Goal: Register for event/course

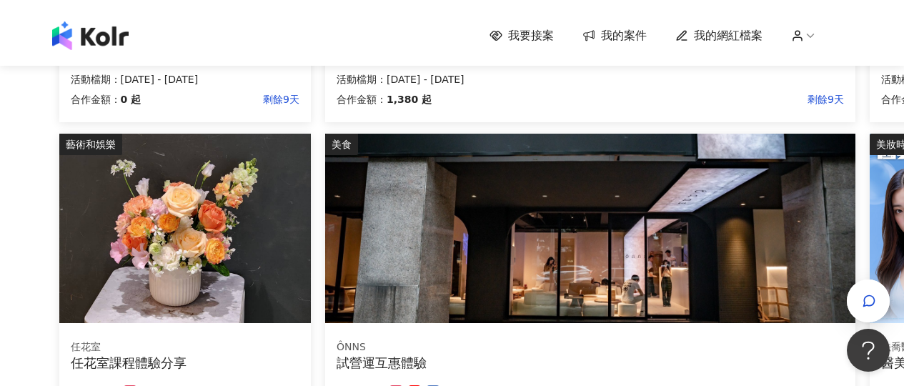
scroll to position [1064, 0]
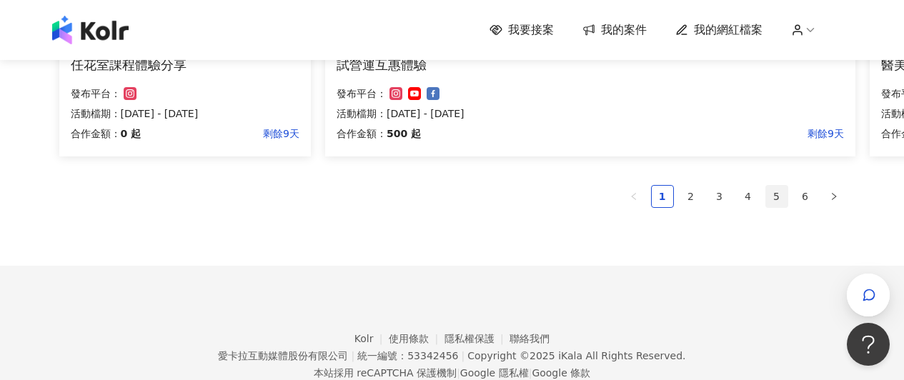
click at [780, 195] on link "5" at bounding box center [776, 196] width 21 height 21
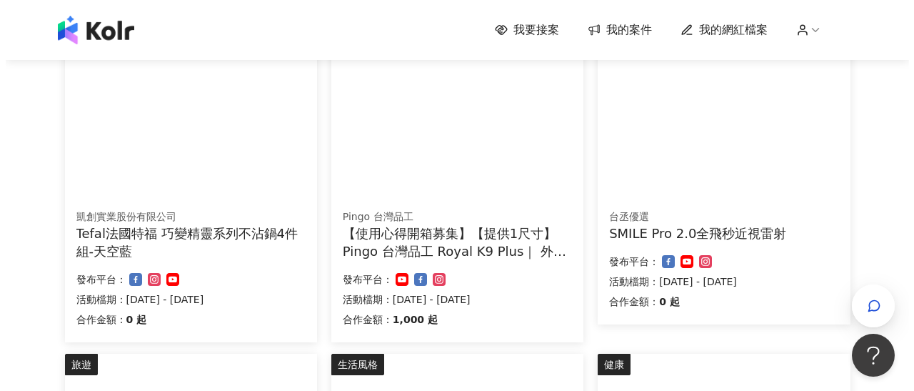
scroll to position [512, 0]
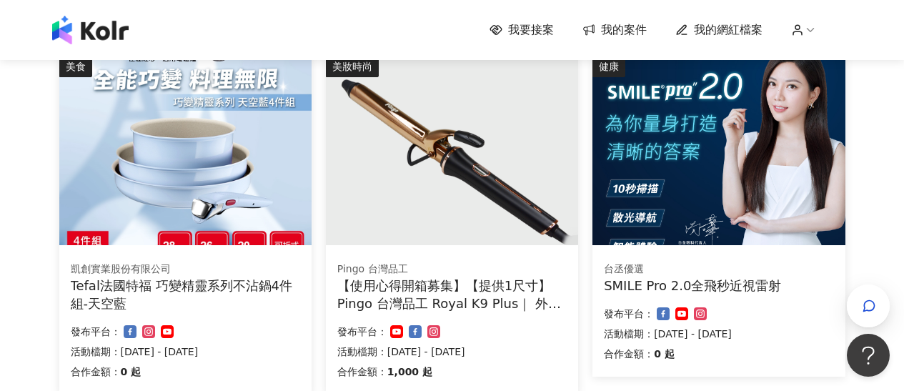
click at [274, 184] on img at bounding box center [185, 150] width 252 height 189
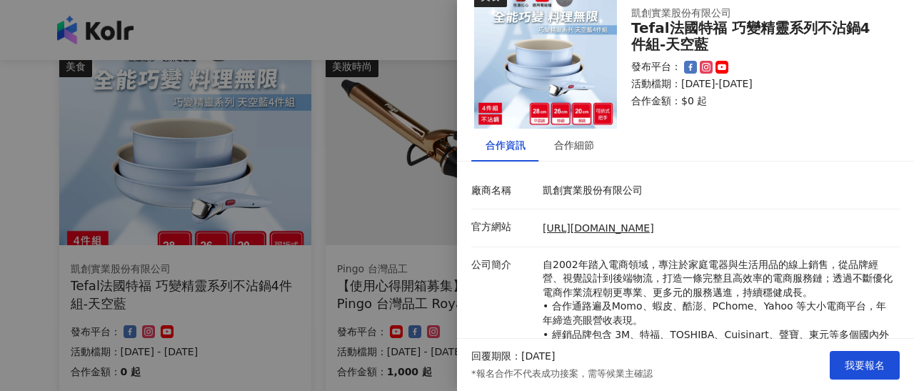
scroll to position [0, 0]
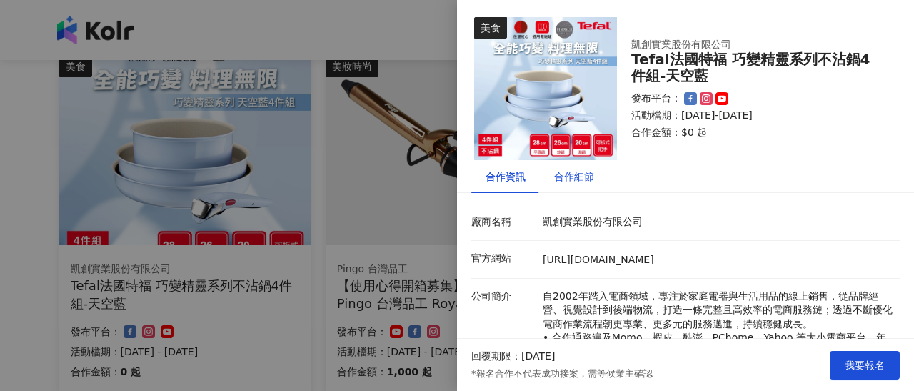
click at [583, 174] on div "合作細節" at bounding box center [574, 177] width 40 height 16
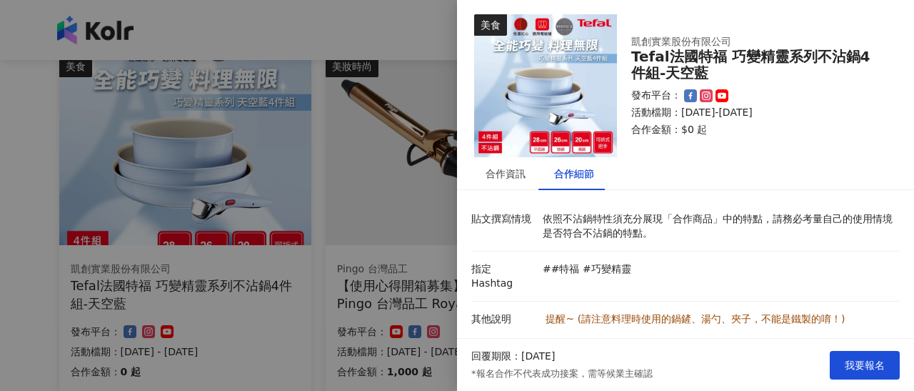
scroll to position [9, 0]
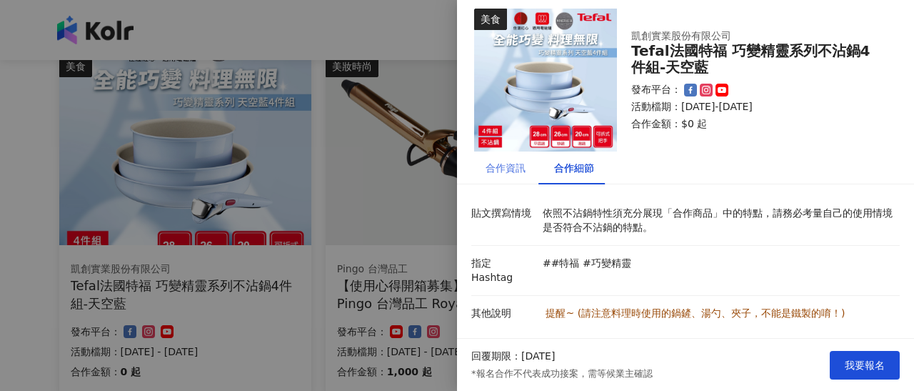
click at [516, 178] on div "合作資訊" at bounding box center [505, 167] width 69 height 33
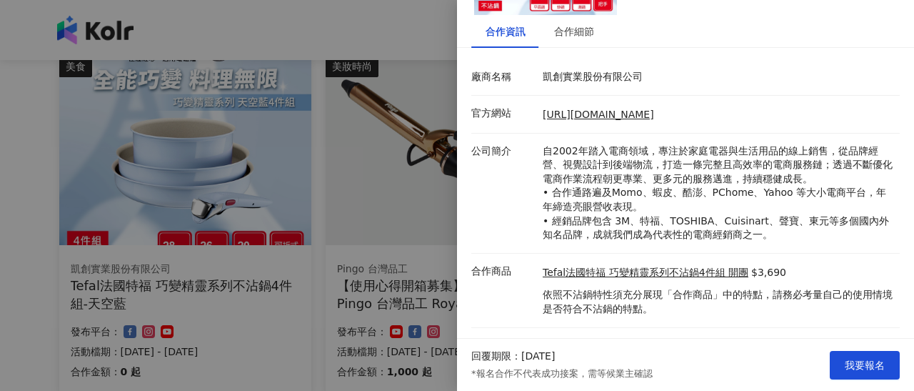
scroll to position [163, 0]
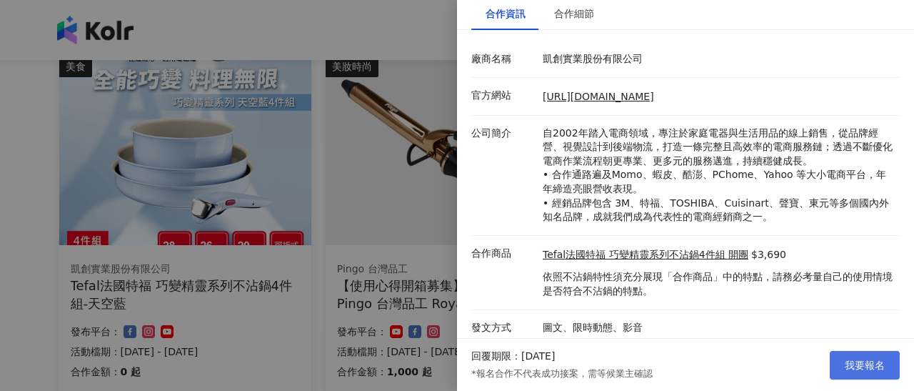
click at [864, 359] on span "我要報名" at bounding box center [865, 364] width 40 height 11
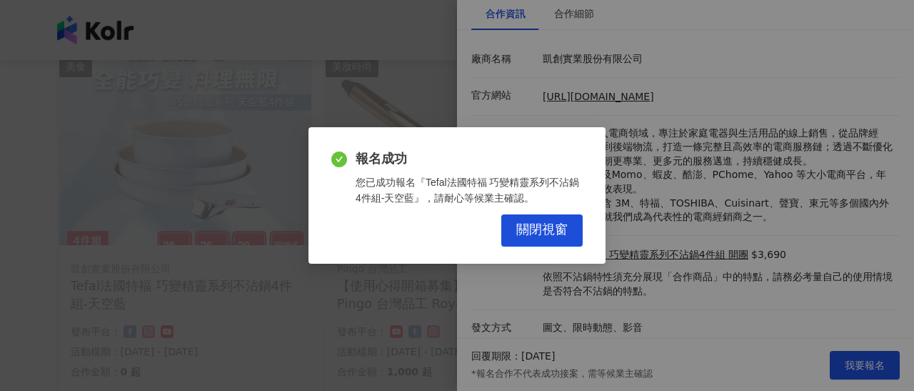
click at [584, 238] on div "報名成功 您已成功報名『Tefal法國特福 巧變精靈系列不沾鍋4件組-天空藍』，請耐心等候業主確認。 關閉視窗" at bounding box center [457, 195] width 297 height 136
click at [559, 238] on button "關閉視窗" at bounding box center [541, 230] width 81 height 32
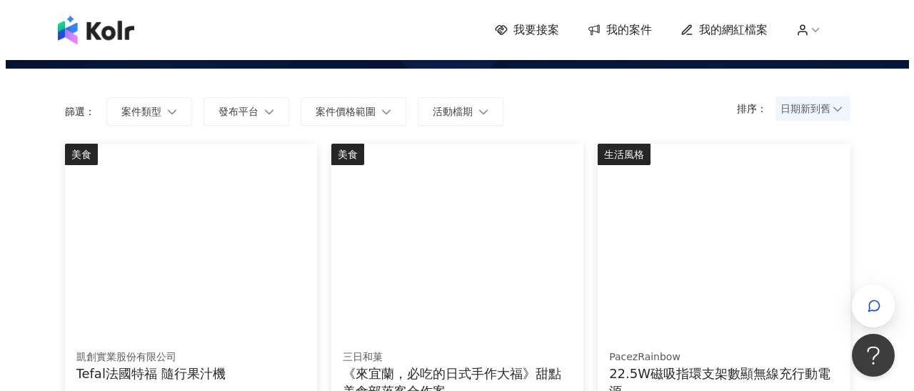
scroll to position [143, 0]
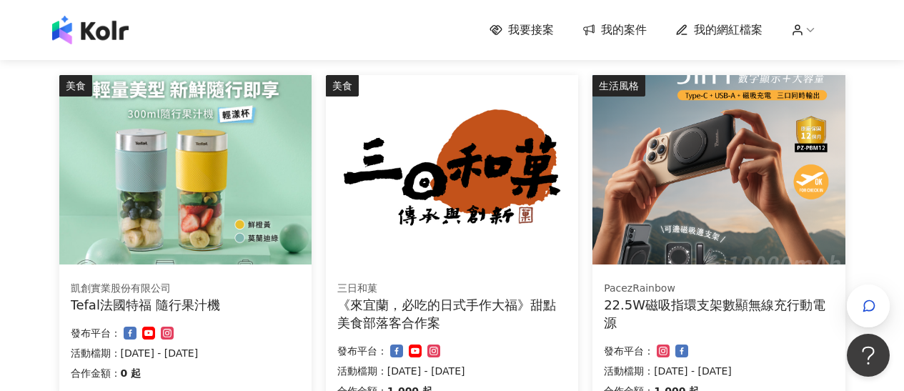
click at [180, 176] on img at bounding box center [185, 169] width 252 height 189
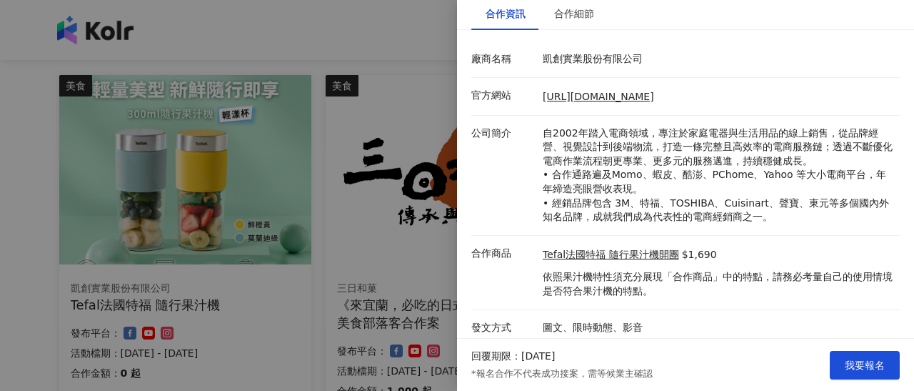
scroll to position [0, 0]
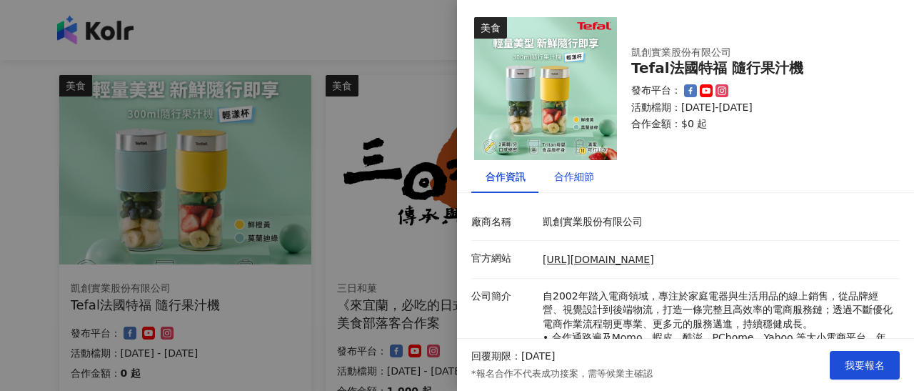
click at [588, 174] on div "合作細節" at bounding box center [574, 177] width 40 height 16
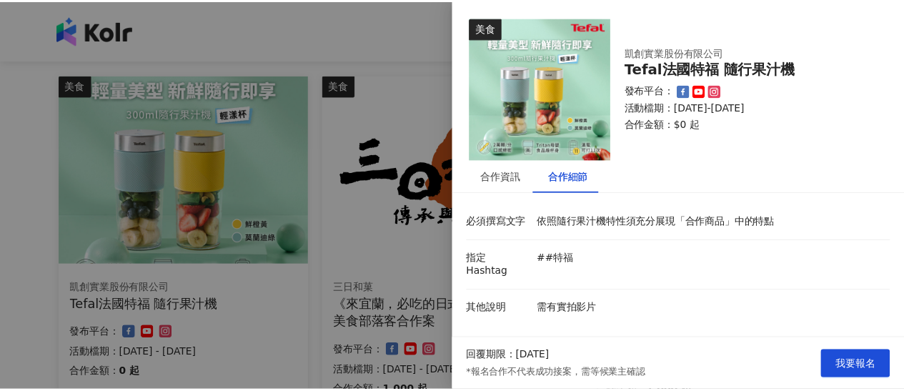
scroll to position [146, 0]
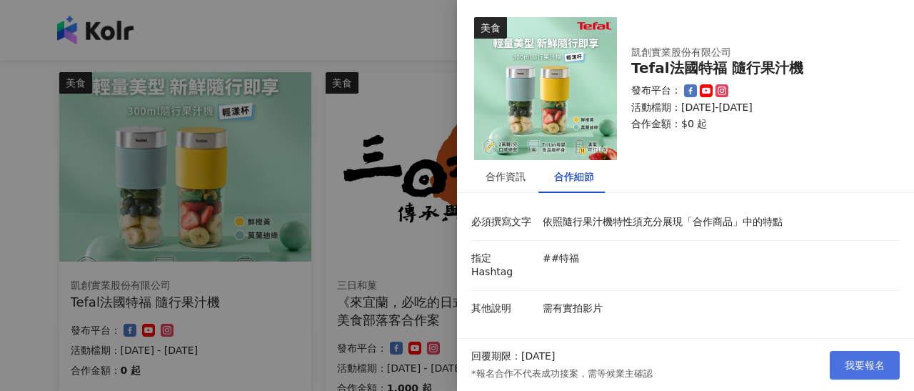
click at [873, 362] on span "我要報名" at bounding box center [865, 364] width 40 height 11
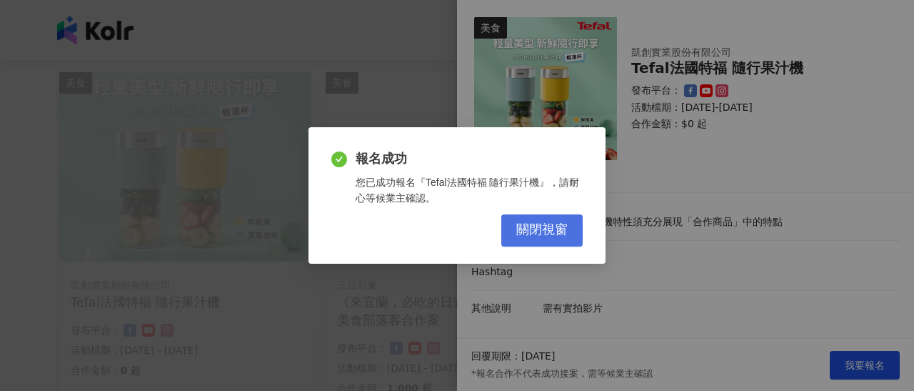
click at [537, 226] on span "關閉視窗" at bounding box center [541, 230] width 51 height 16
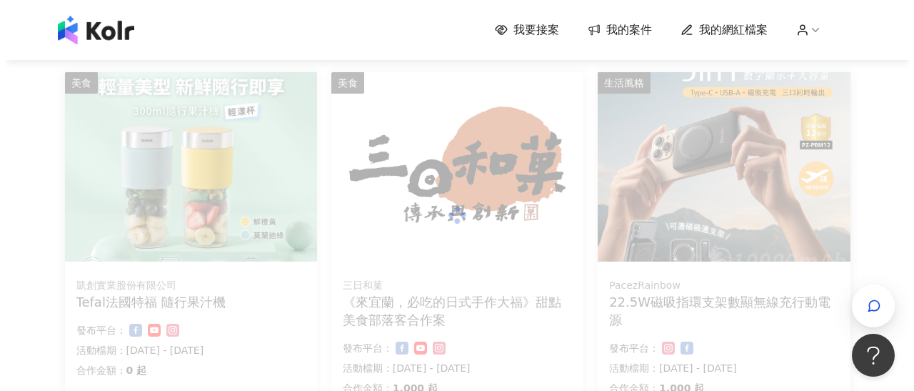
scroll to position [149, 0]
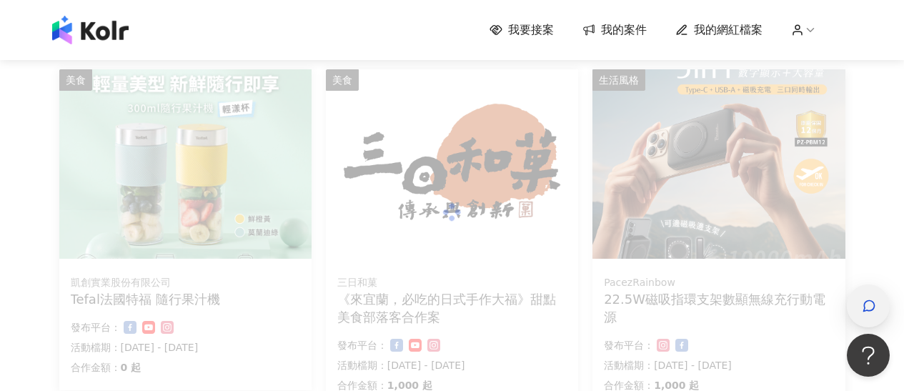
click at [846, 301] on div "button" at bounding box center [867, 305] width 43 height 43
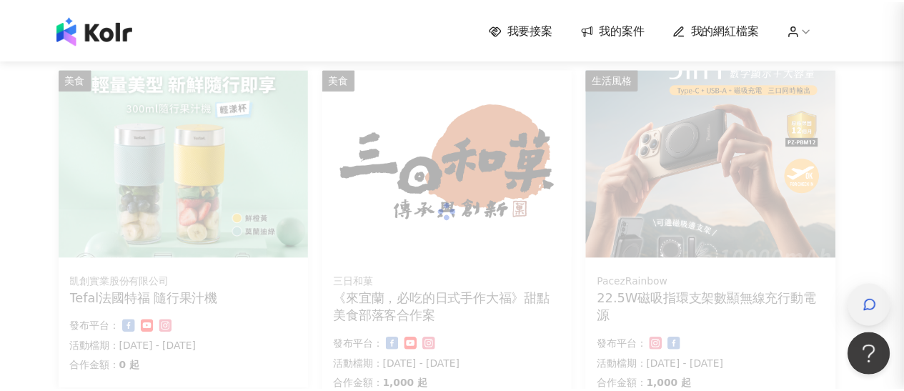
scroll to position [224, 0]
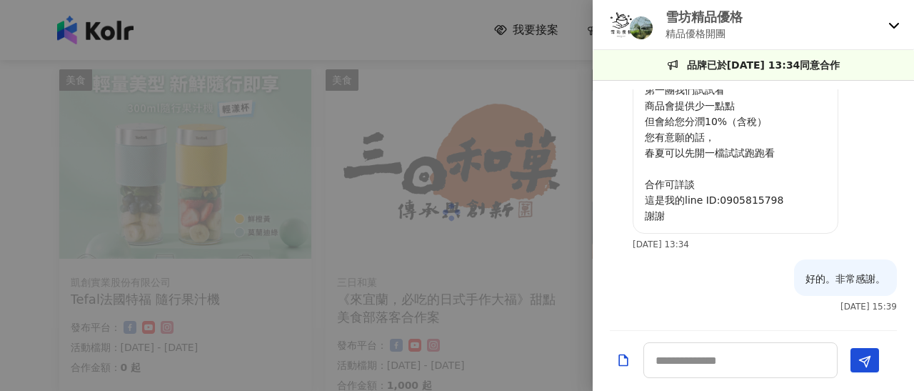
click at [891, 16] on div "雪坊精品優格 精品優格開團" at bounding box center [753, 25] width 321 height 50
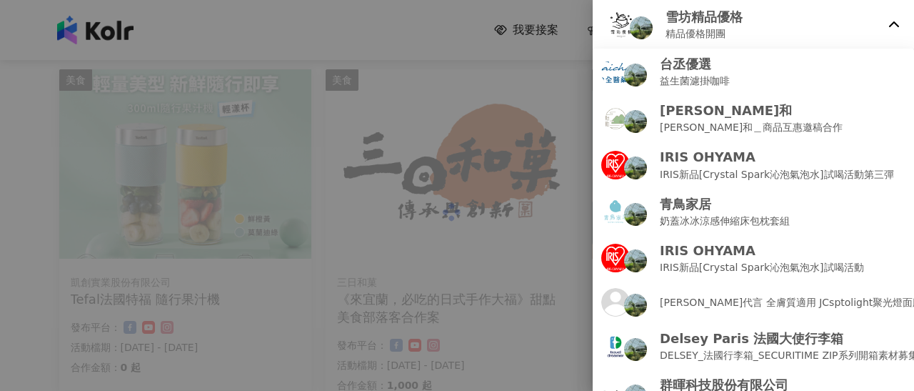
click at [476, 277] on div at bounding box center [457, 195] width 914 height 391
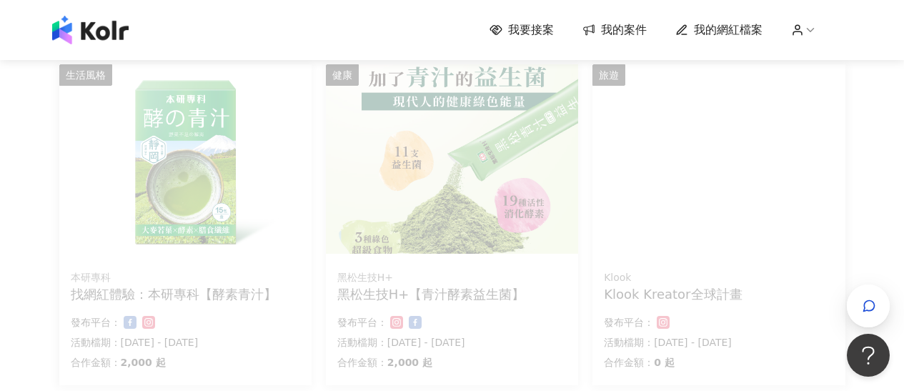
scroll to position [1114, 0]
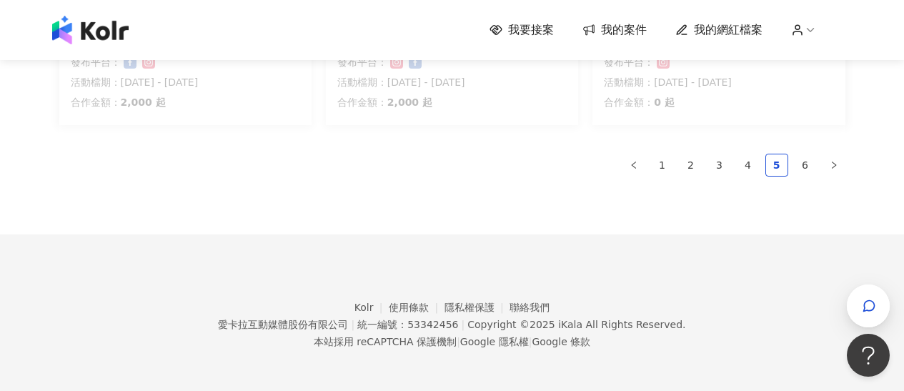
click at [703, 164] on ul "1 2 3 4 5 6" at bounding box center [452, 165] width 786 height 23
click at [696, 164] on link "2" at bounding box center [690, 164] width 21 height 21
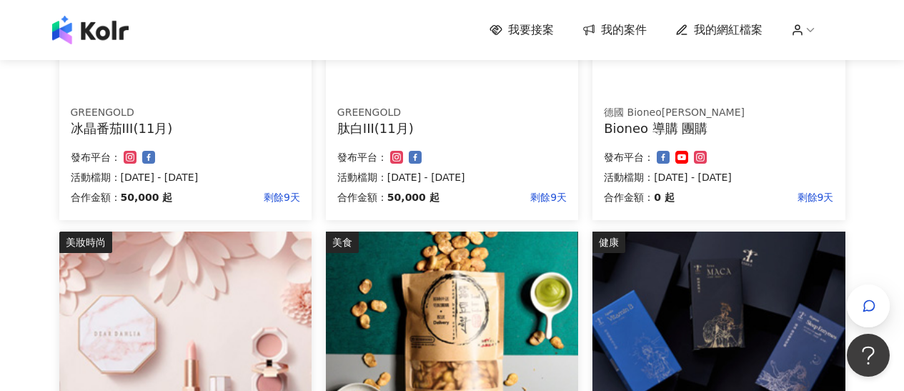
scroll to position [961, 0]
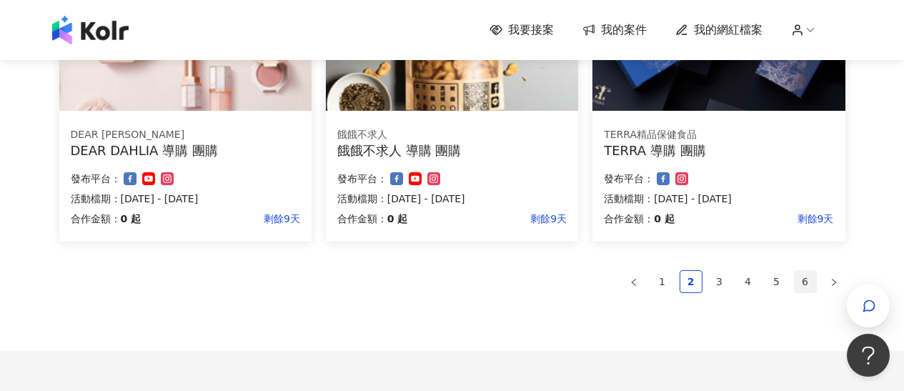
click at [810, 281] on link "6" at bounding box center [804, 281] width 21 height 21
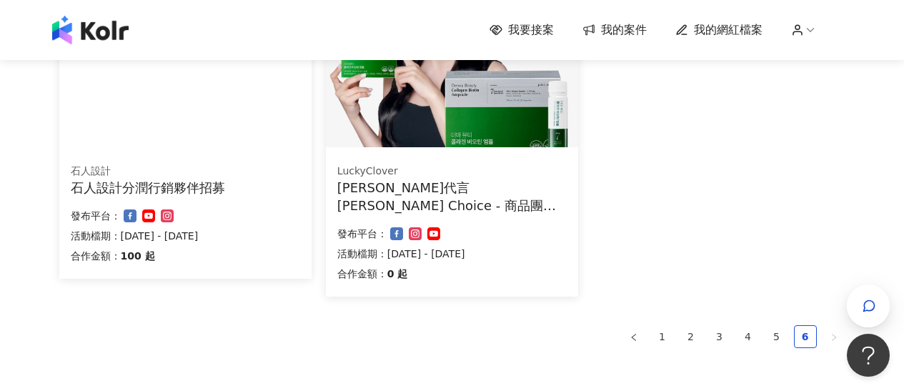
scroll to position [400, 0]
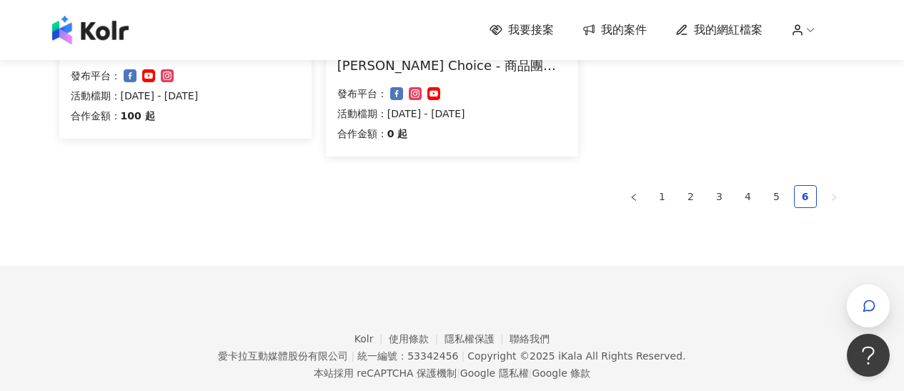
click at [772, 207] on div "旅遊 石人設計 石人設計分潤行銷夥伴招募 合作金額： 100 起 發布平台： 活動檔期：2023/10/16 - 2025/12/31 健康 LuckyClo…" at bounding box center [452, 42] width 786 height 448
click at [774, 194] on link "5" at bounding box center [776, 196] width 21 height 21
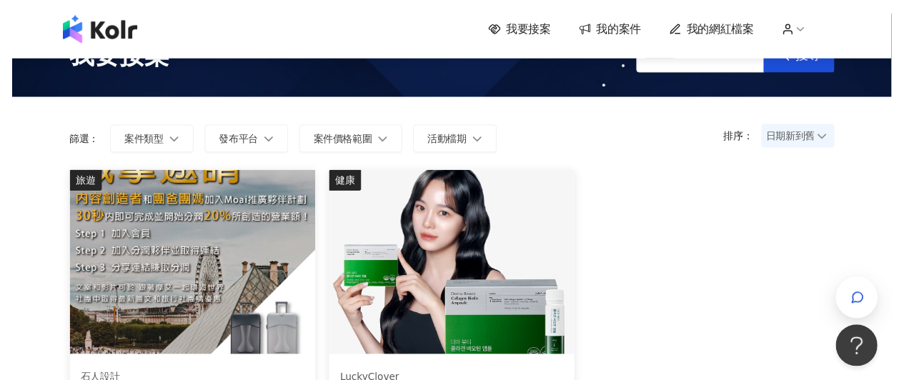
scroll to position [352, 0]
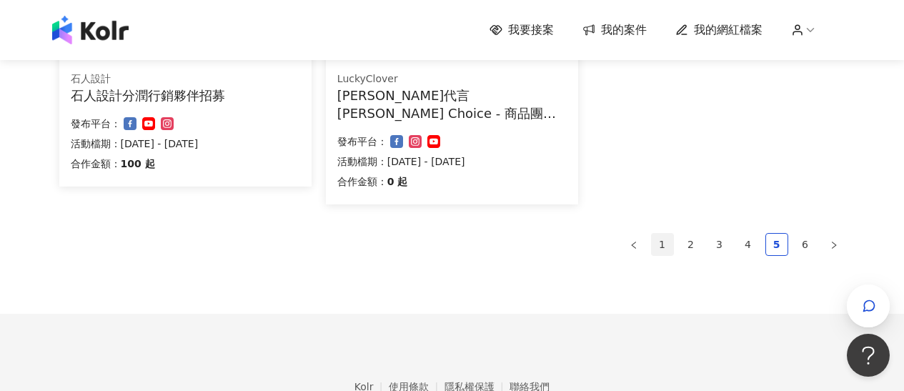
click at [663, 244] on link "1" at bounding box center [661, 244] width 21 height 21
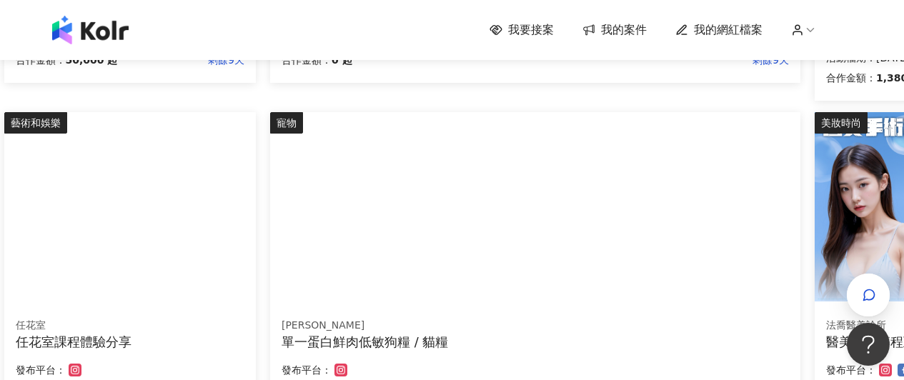
scroll to position [1124, 55]
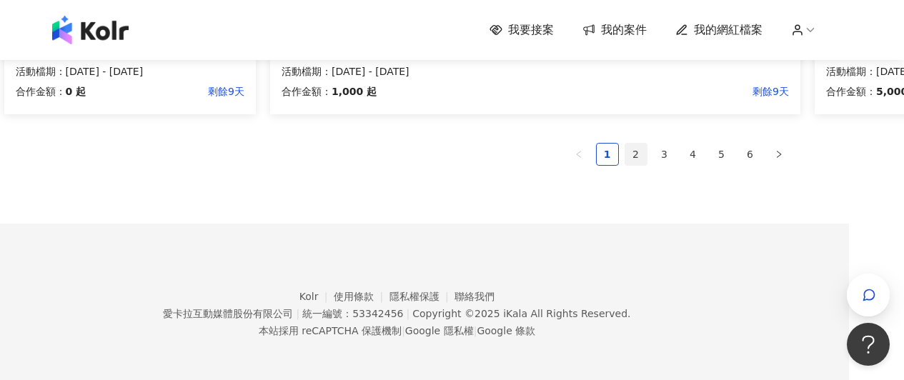
click at [634, 160] on link "2" at bounding box center [635, 154] width 21 height 21
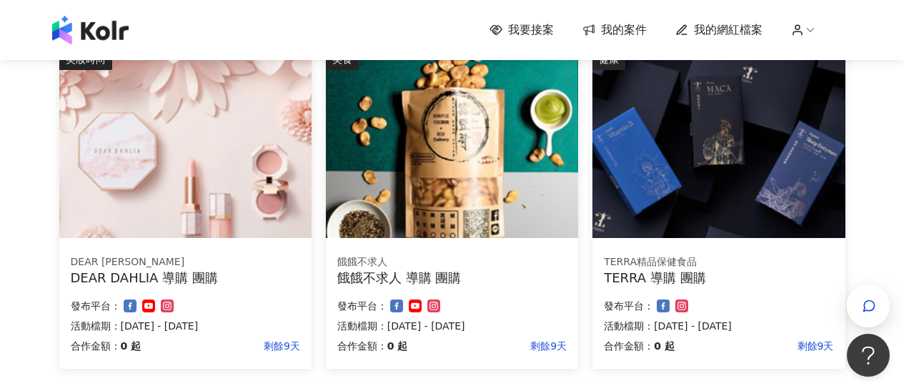
scroll to position [980, 0]
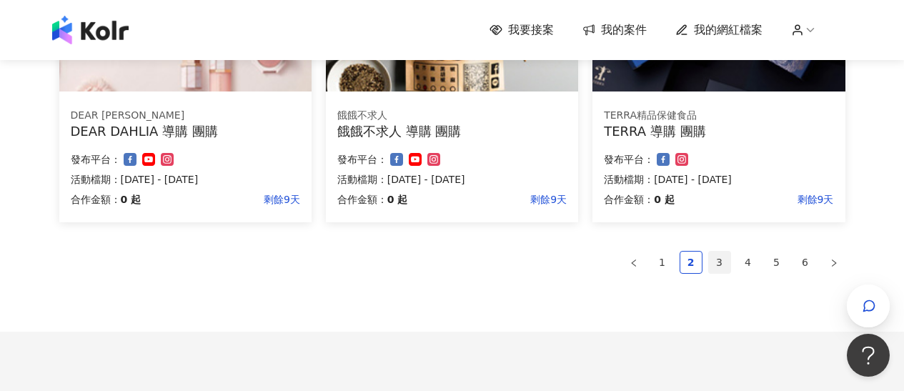
click at [718, 261] on link "3" at bounding box center [719, 261] width 21 height 21
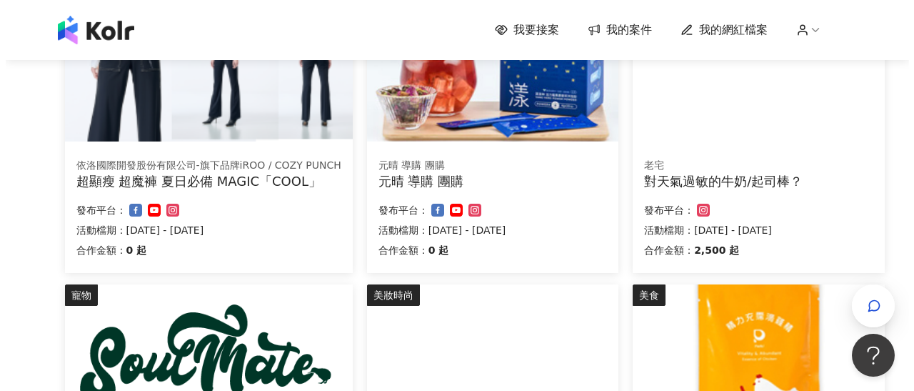
scroll to position [591, 0]
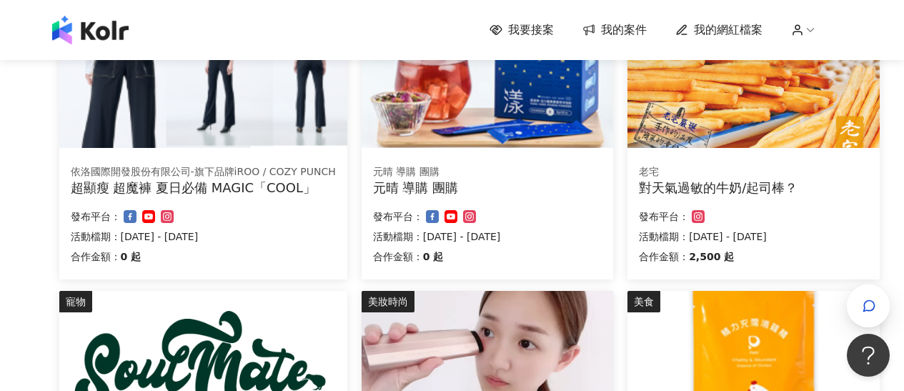
click at [694, 150] on div "美食 老宅 對天氣過敏的牛奶/起司棒？ 合作金額： 2,500 起 發布平台： 活動檔期：2025/9/1 - 2025/9/30" at bounding box center [752, 119] width 251 height 321
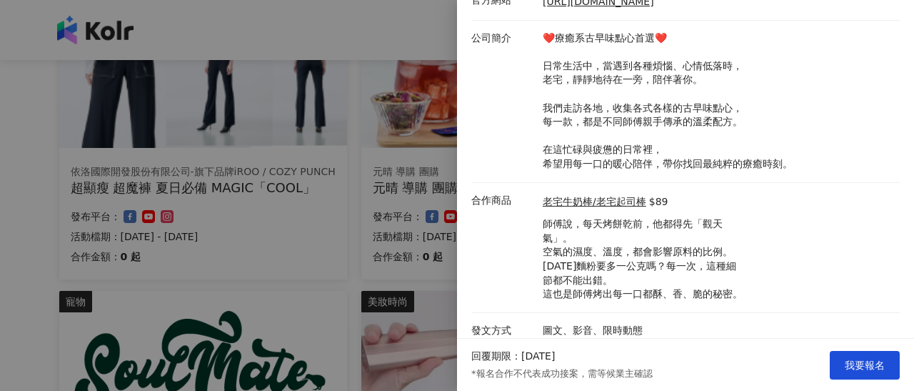
scroll to position [0, 0]
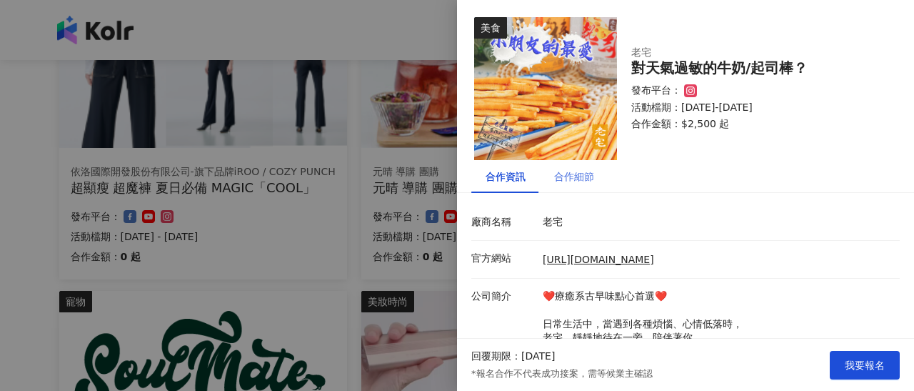
click at [576, 185] on div "合作細節" at bounding box center [574, 176] width 69 height 33
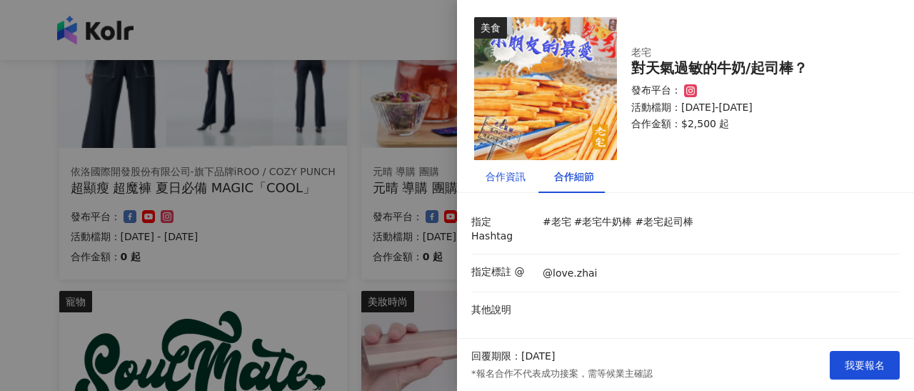
click at [504, 179] on div "合作資訊" at bounding box center [506, 177] width 40 height 16
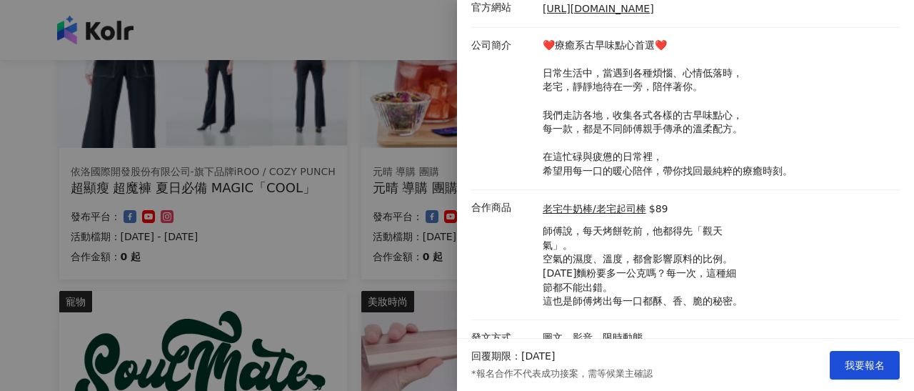
scroll to position [258, 0]
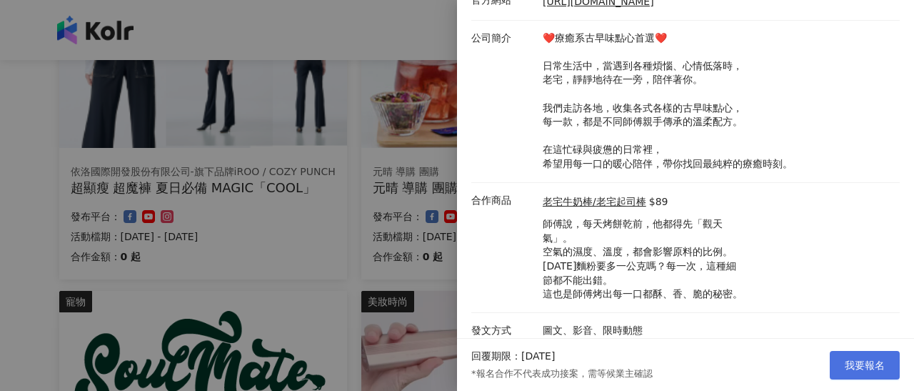
click at [841, 361] on button "我要報名" at bounding box center [865, 365] width 70 height 29
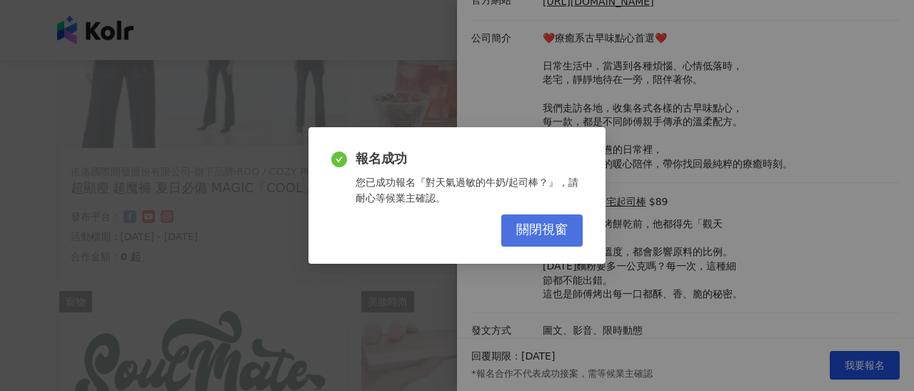
click at [536, 220] on button "關閉視窗" at bounding box center [541, 230] width 81 height 32
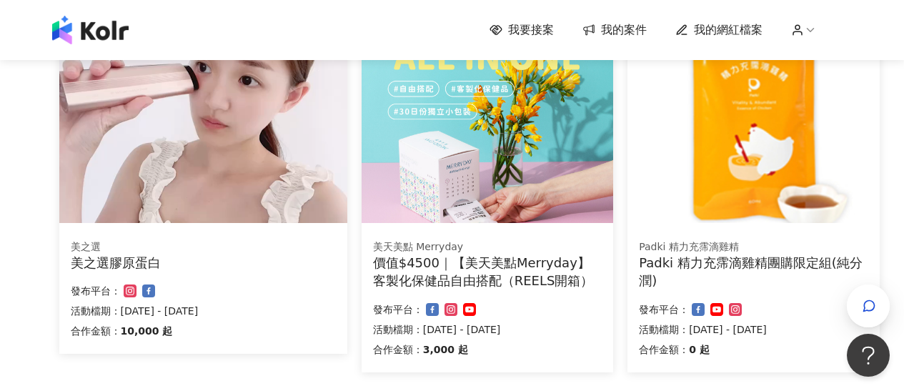
scroll to position [1114, 0]
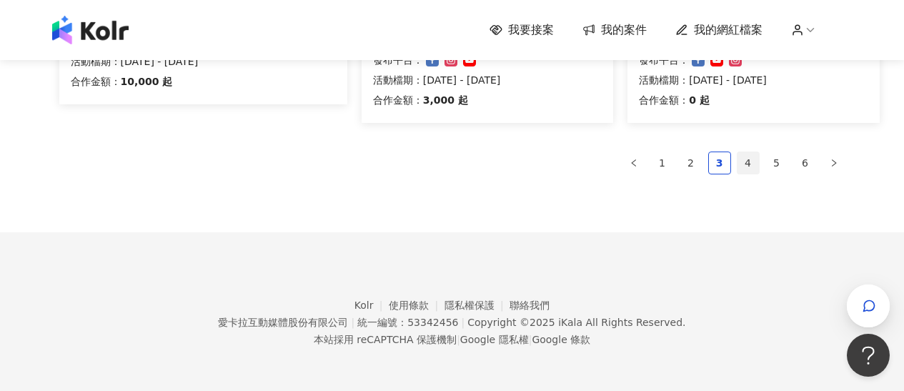
click at [745, 164] on link "4" at bounding box center [747, 162] width 21 height 21
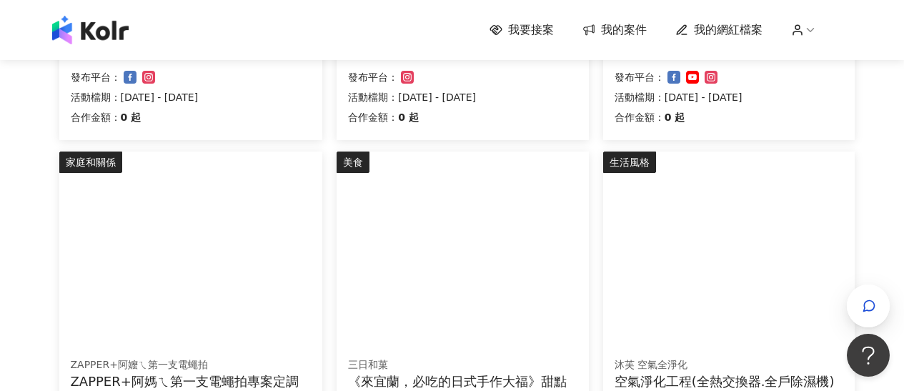
scroll to position [1131, 0]
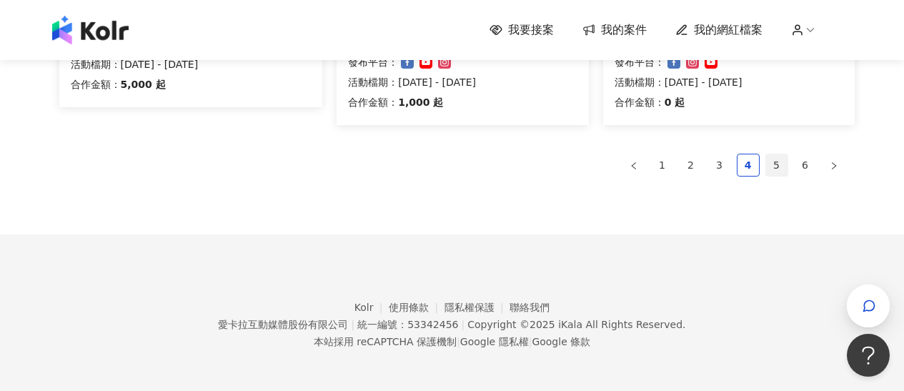
click at [776, 169] on link "5" at bounding box center [776, 164] width 21 height 21
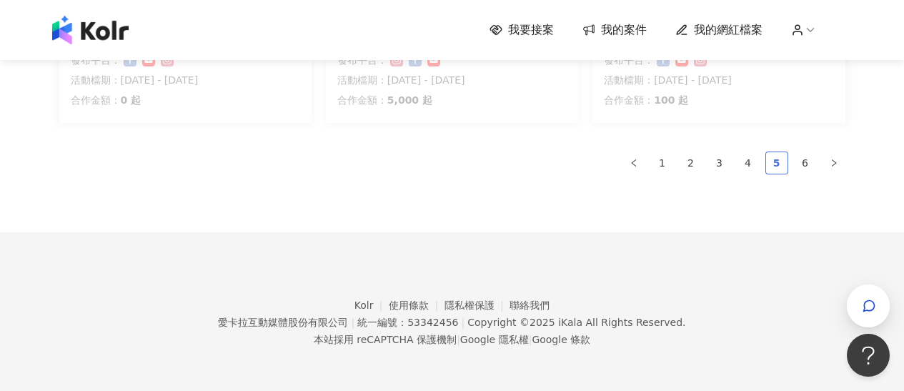
scroll to position [1096, 0]
